Goal: Task Accomplishment & Management: Use online tool/utility

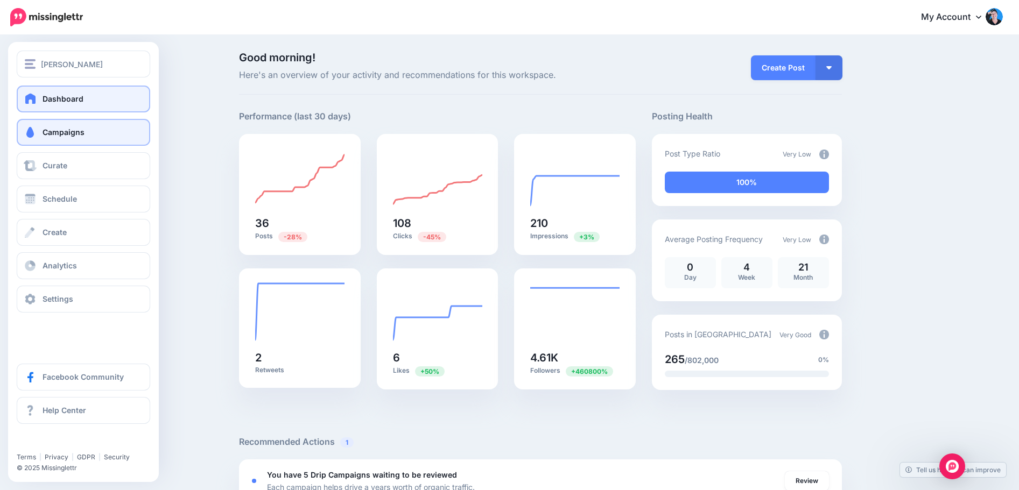
click at [64, 135] on span "Campaigns" at bounding box center [64, 132] width 42 height 9
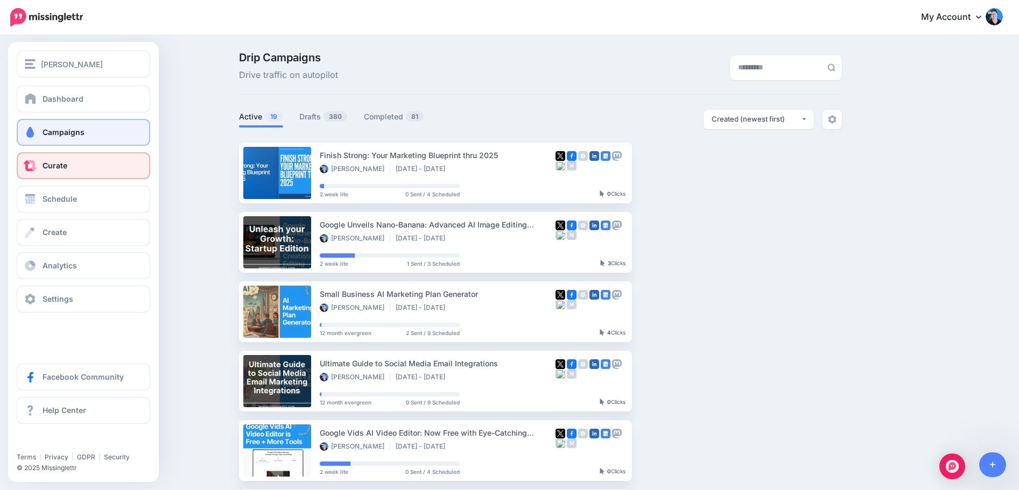
click at [53, 159] on link "Curate" at bounding box center [84, 165] width 134 height 27
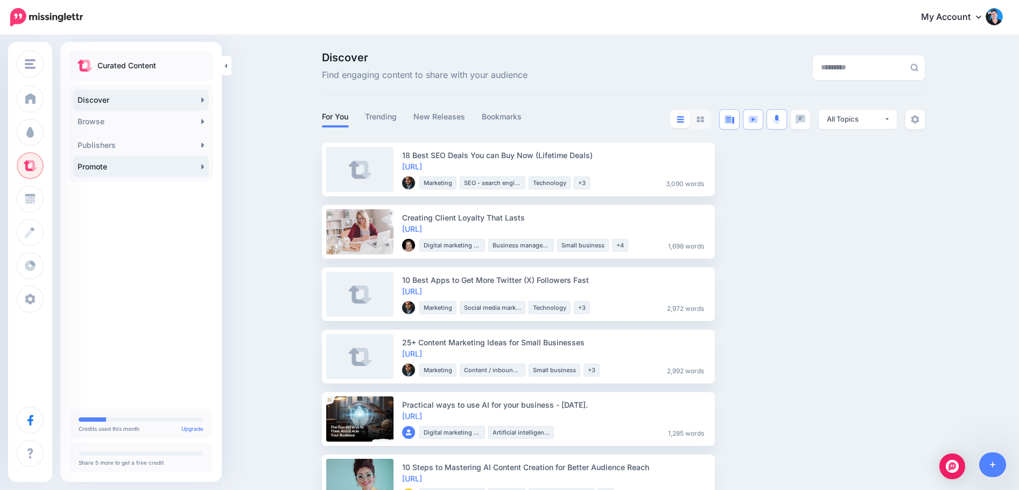
click at [112, 165] on link "Promote" at bounding box center [141, 167] width 136 height 22
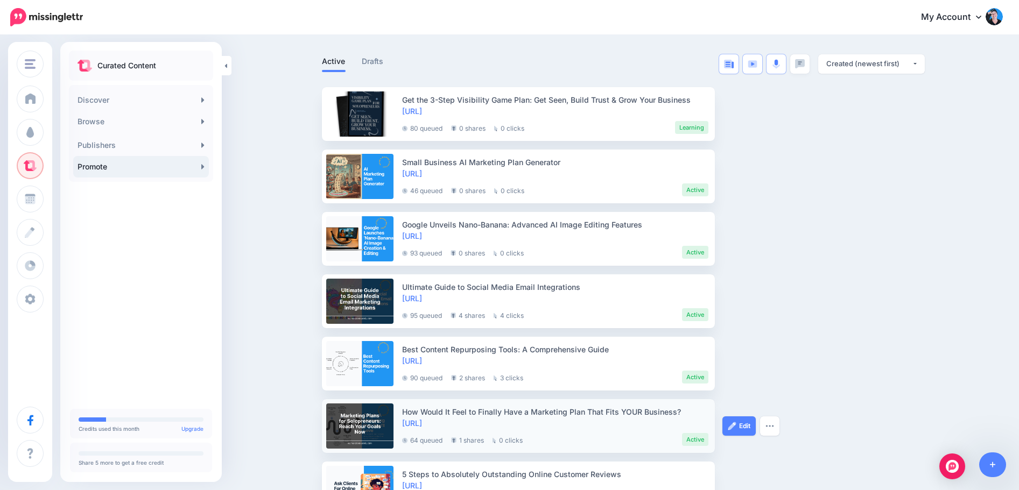
scroll to position [197, 0]
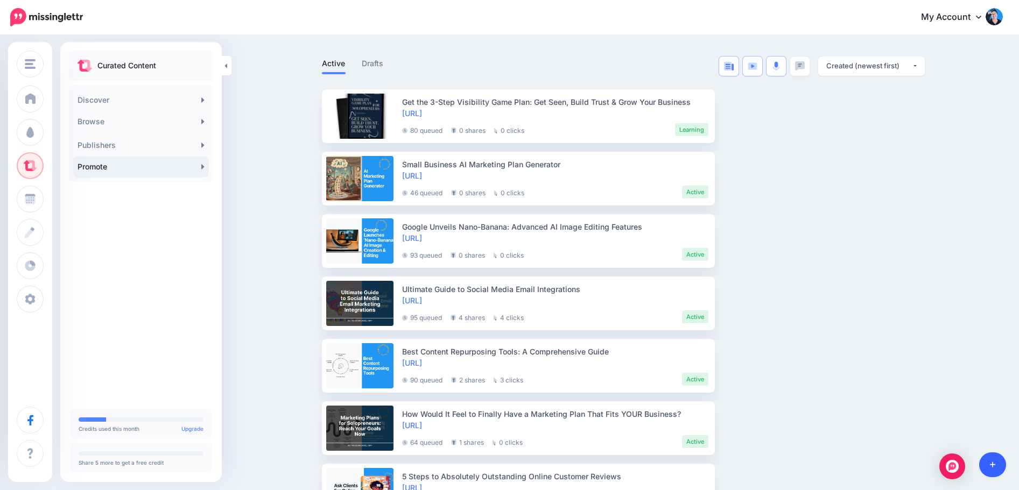
click at [993, 460] on link at bounding box center [992, 465] width 27 height 25
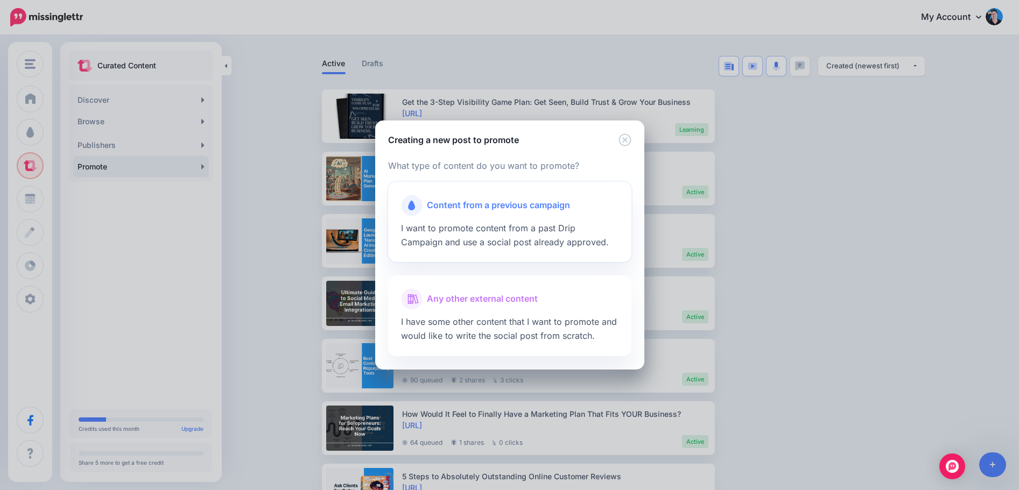
click at [534, 219] on div at bounding box center [509, 218] width 217 height 5
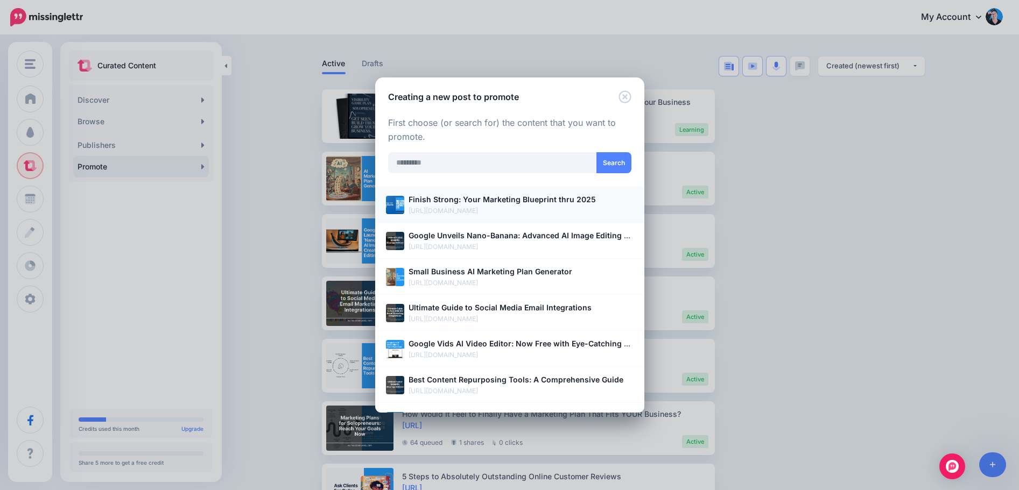
click at [537, 199] on b "Finish Strong: Your Marketing Blueprint thru 2025" at bounding box center [502, 199] width 187 height 9
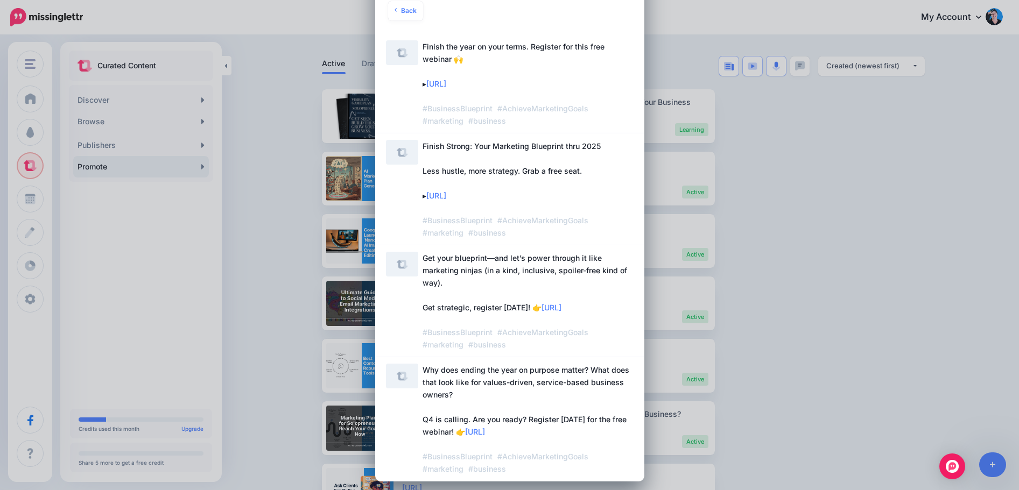
scroll to position [96, 0]
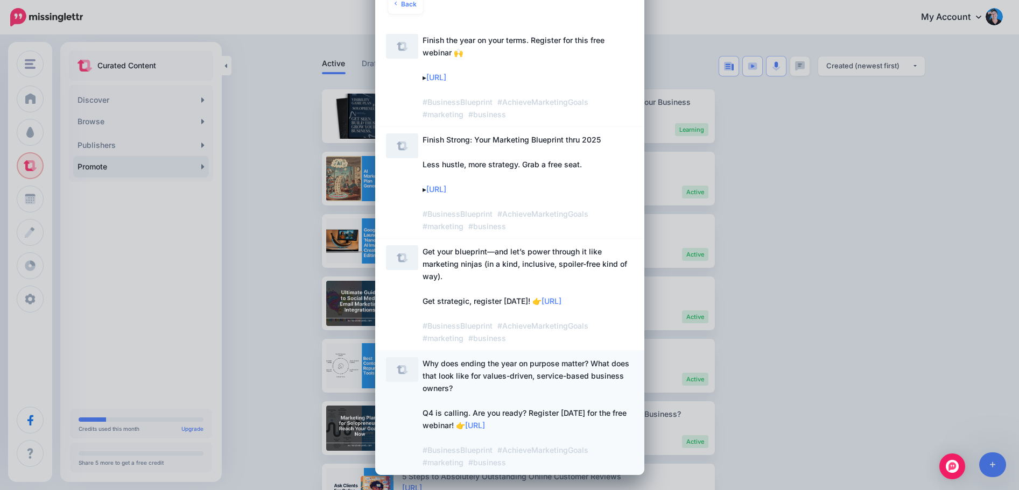
click at [488, 385] on span "​Why does ending the year on purpose matter? What does that look like for value…" at bounding box center [528, 412] width 211 height 111
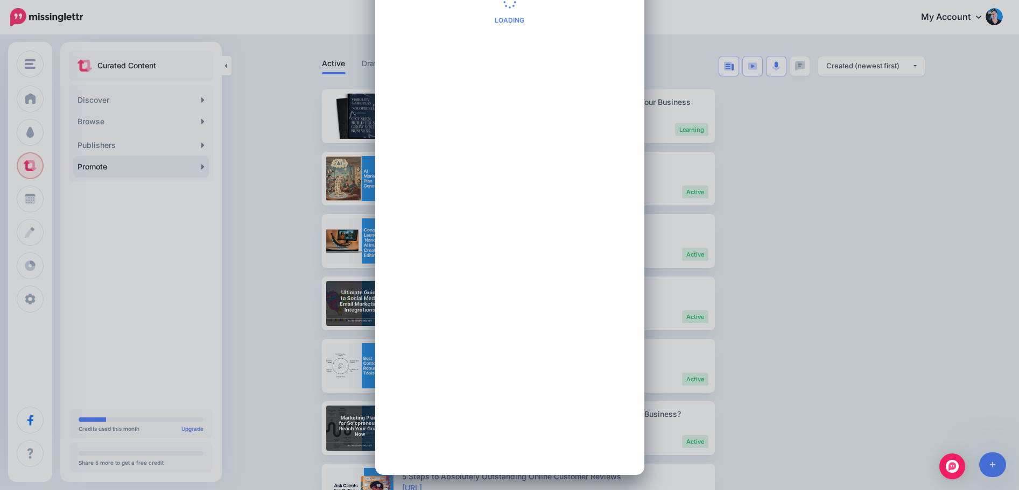
scroll to position [0, 0]
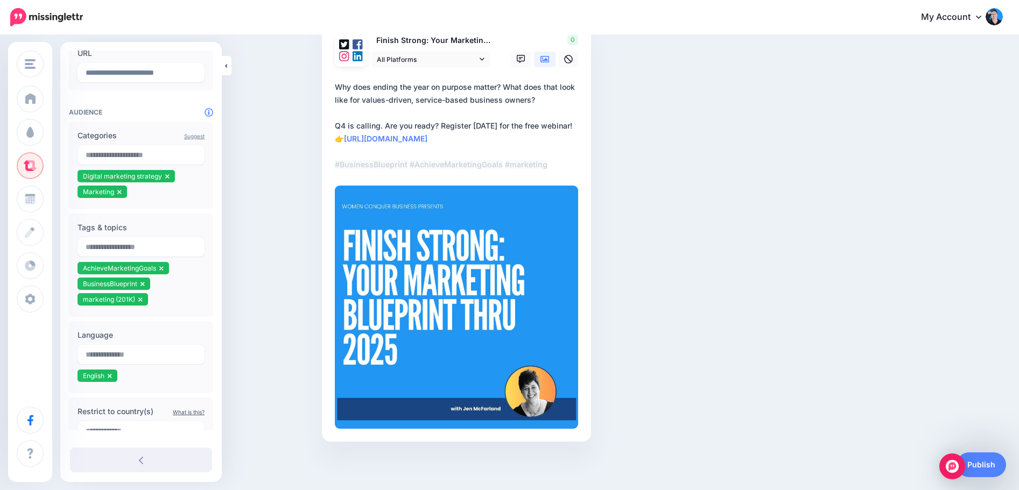
scroll to position [184, 0]
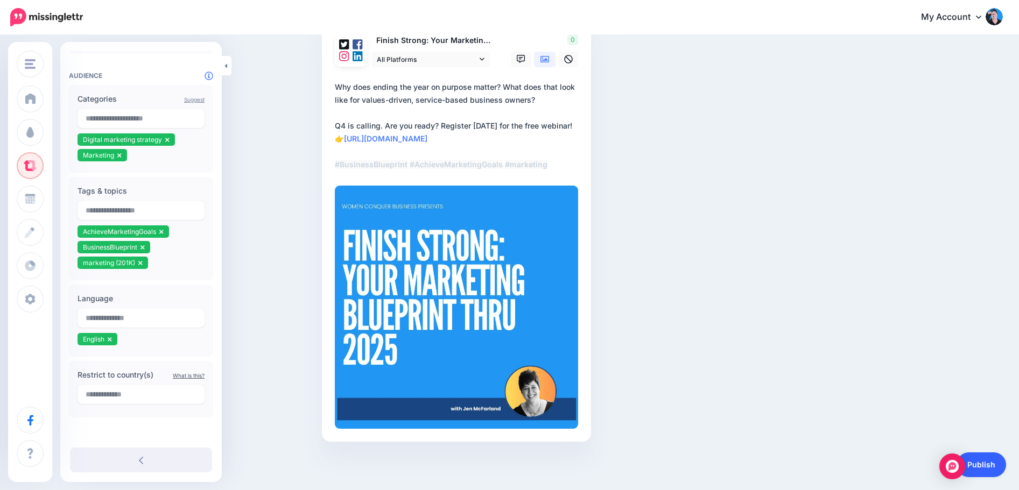
click at [983, 460] on link "Publish" at bounding box center [982, 465] width 50 height 25
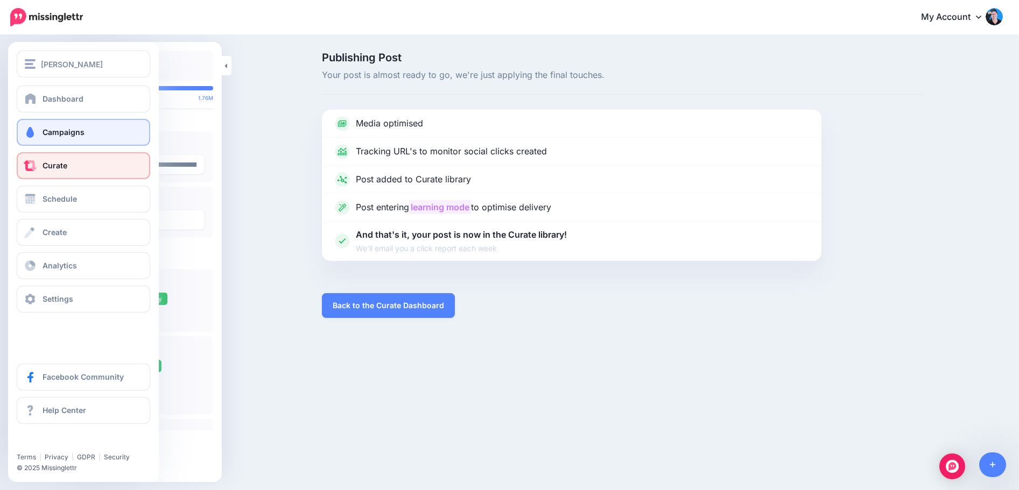
click at [59, 131] on span "Campaigns" at bounding box center [64, 132] width 42 height 9
